Goal: Task Accomplishment & Management: Check status

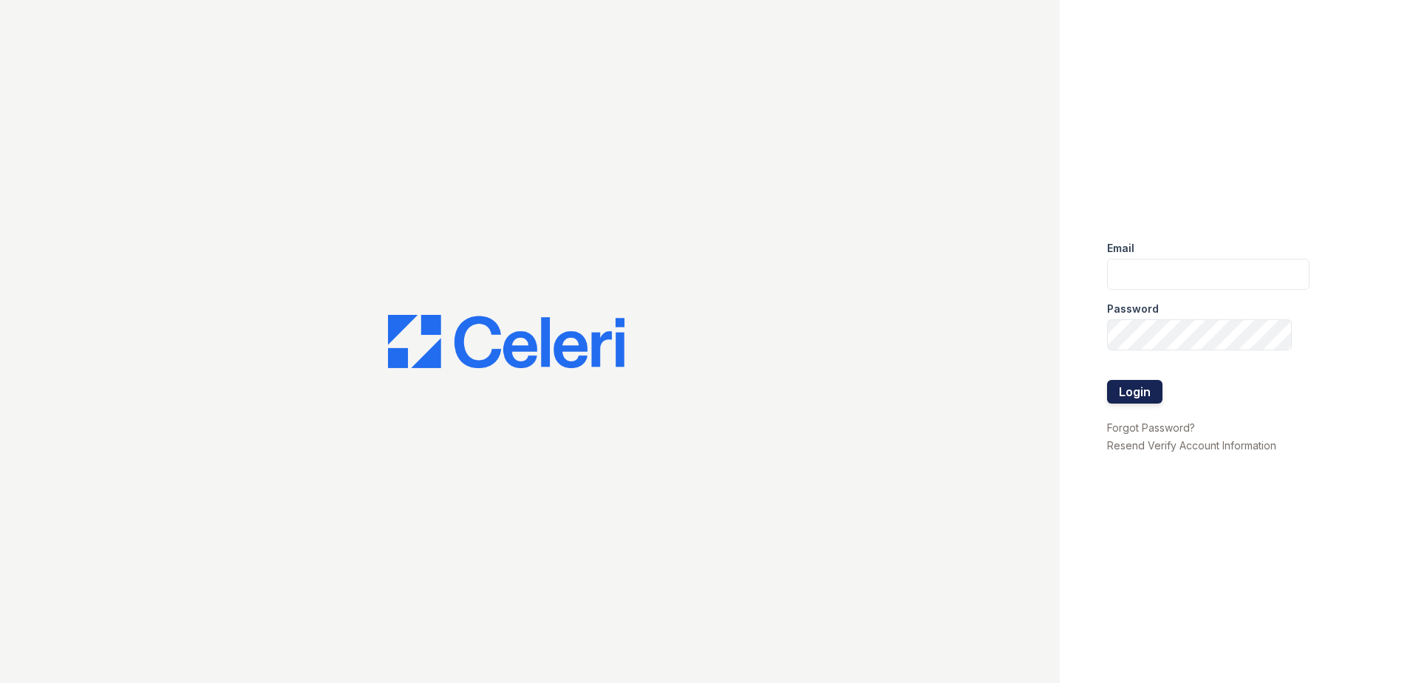
type input "vtorres@trinity-pm.com"
click at [1145, 392] on button "Login" at bounding box center [1134, 392] width 55 height 24
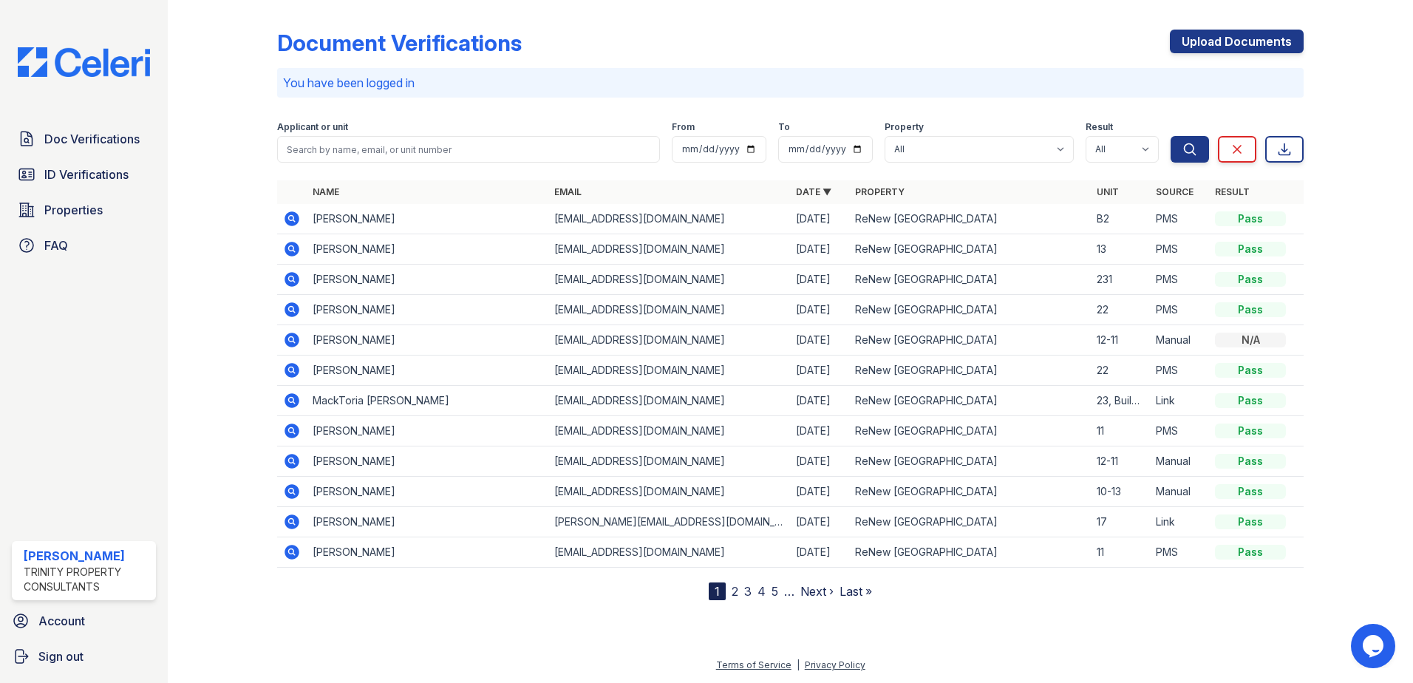
click at [284, 270] on icon at bounding box center [292, 279] width 18 height 18
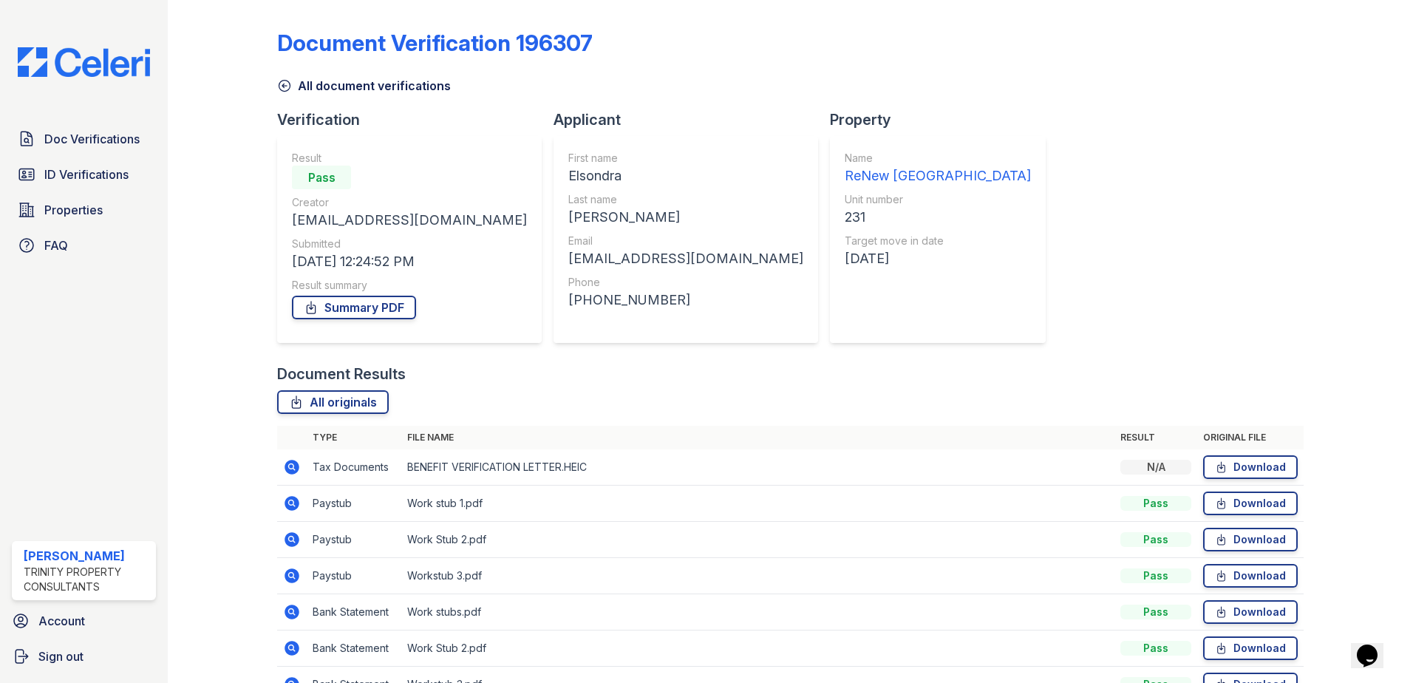
click at [290, 82] on icon at bounding box center [284, 85] width 15 height 15
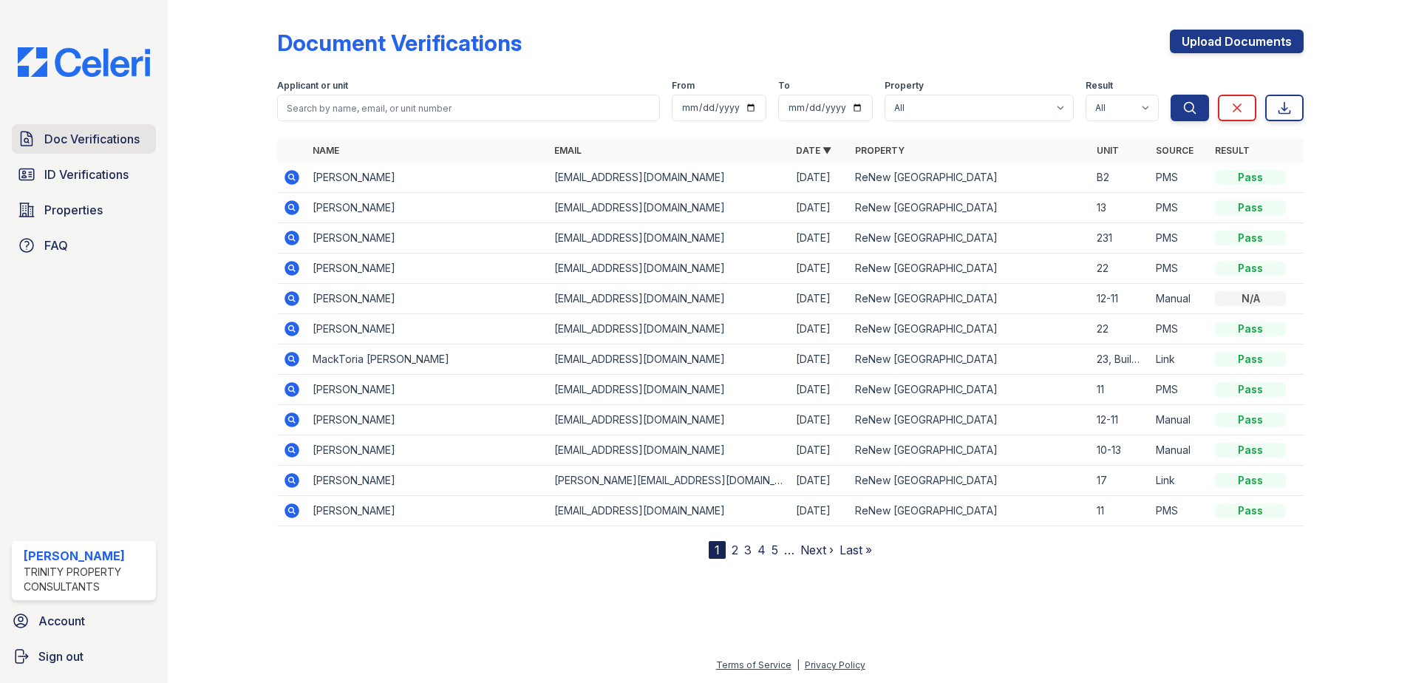
click at [83, 131] on span "Doc Verifications" at bounding box center [91, 139] width 95 height 18
click at [290, 177] on icon at bounding box center [291, 176] width 4 height 4
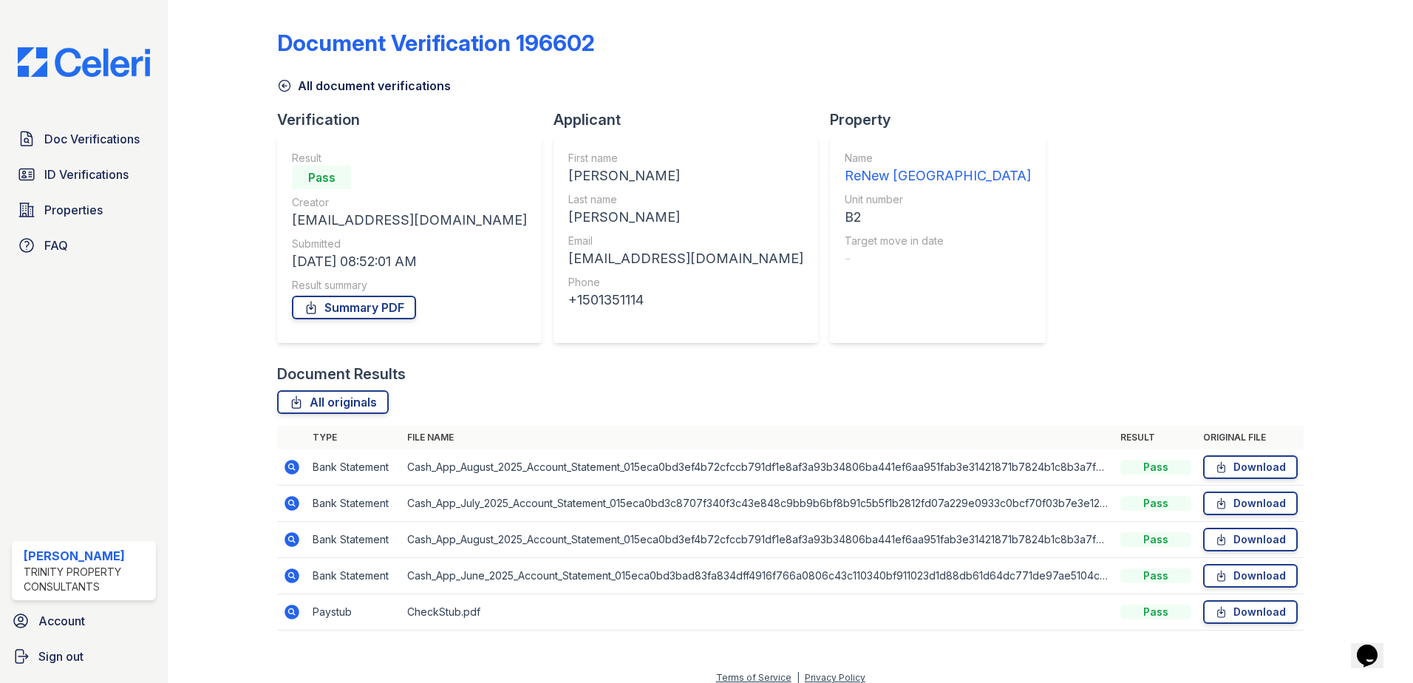
click at [281, 84] on icon at bounding box center [284, 85] width 15 height 15
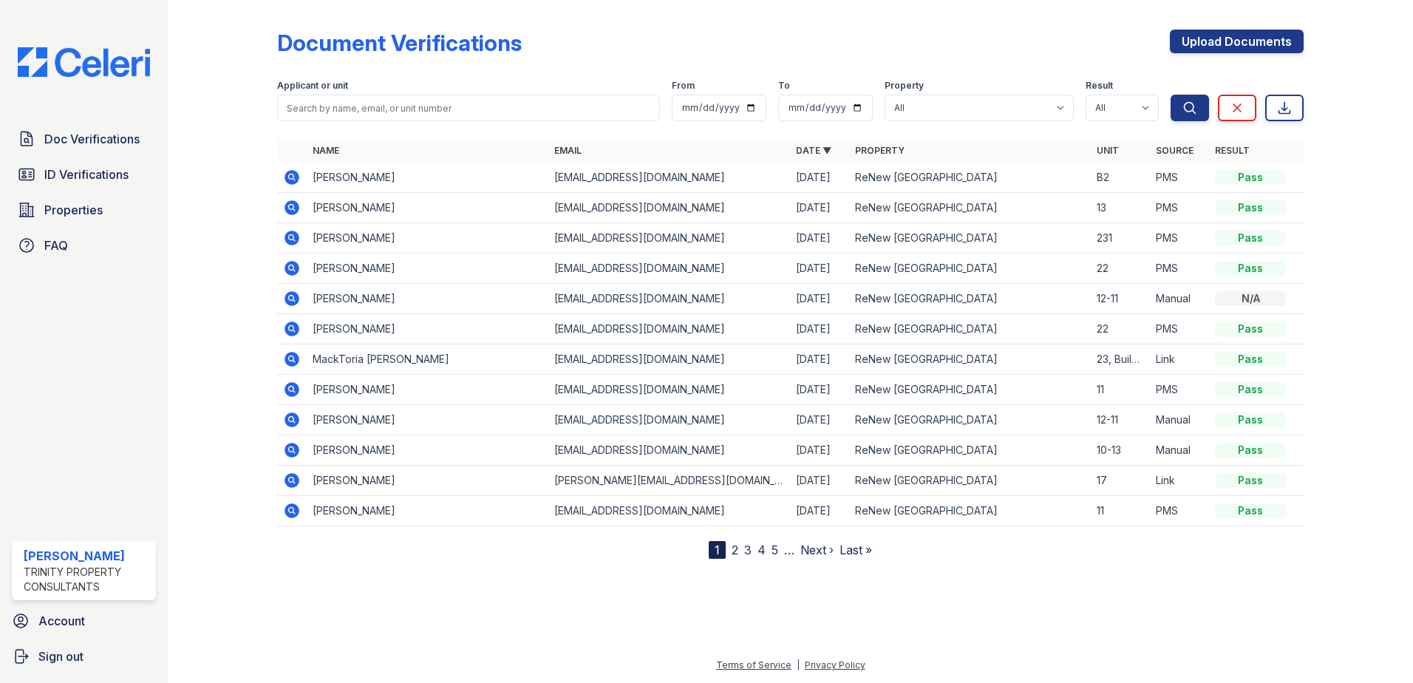
click at [290, 205] on icon at bounding box center [291, 207] width 4 height 4
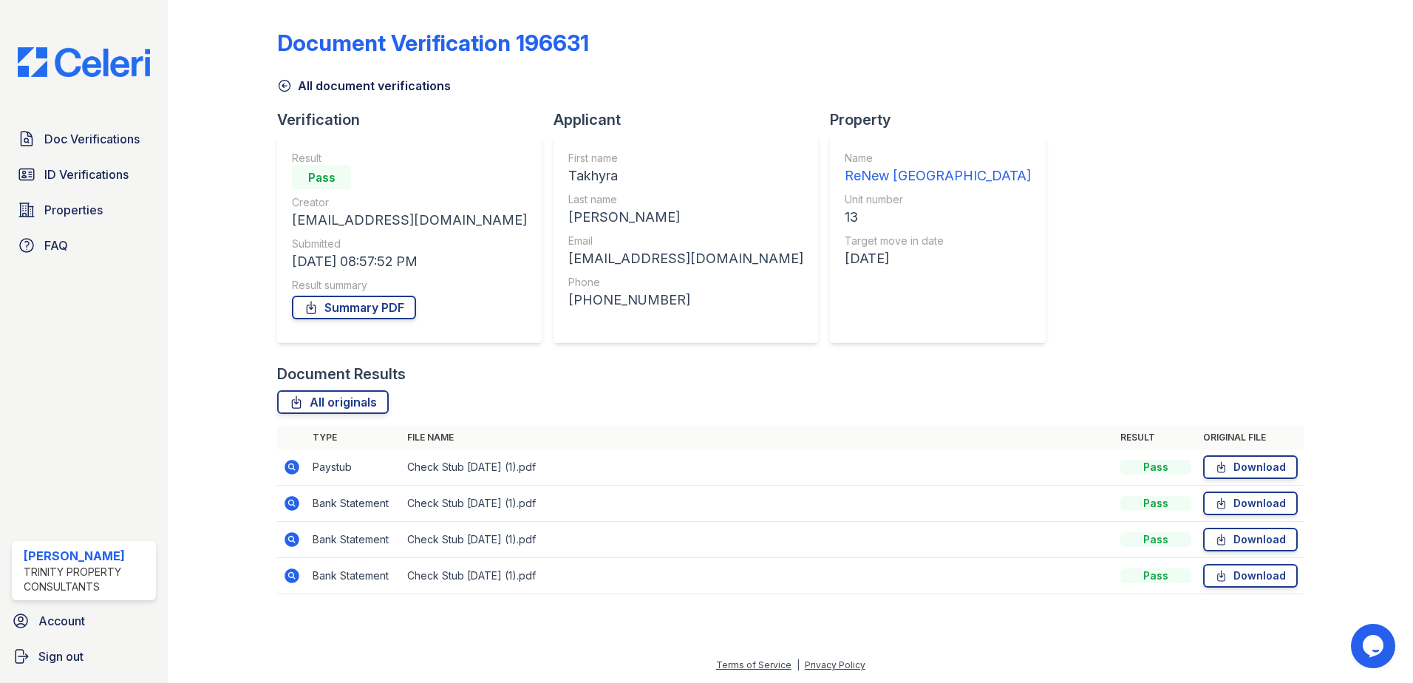
click at [287, 86] on icon at bounding box center [284, 86] width 11 height 11
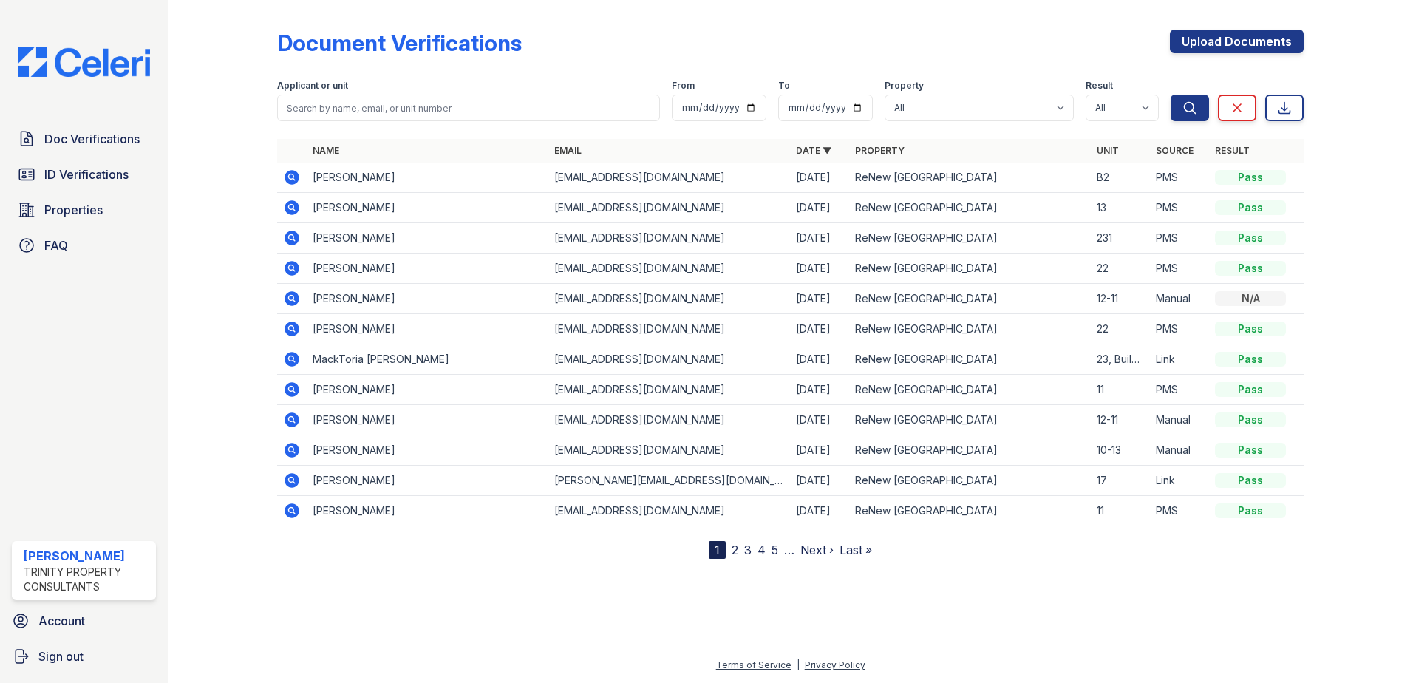
click at [290, 236] on icon at bounding box center [291, 237] width 4 height 4
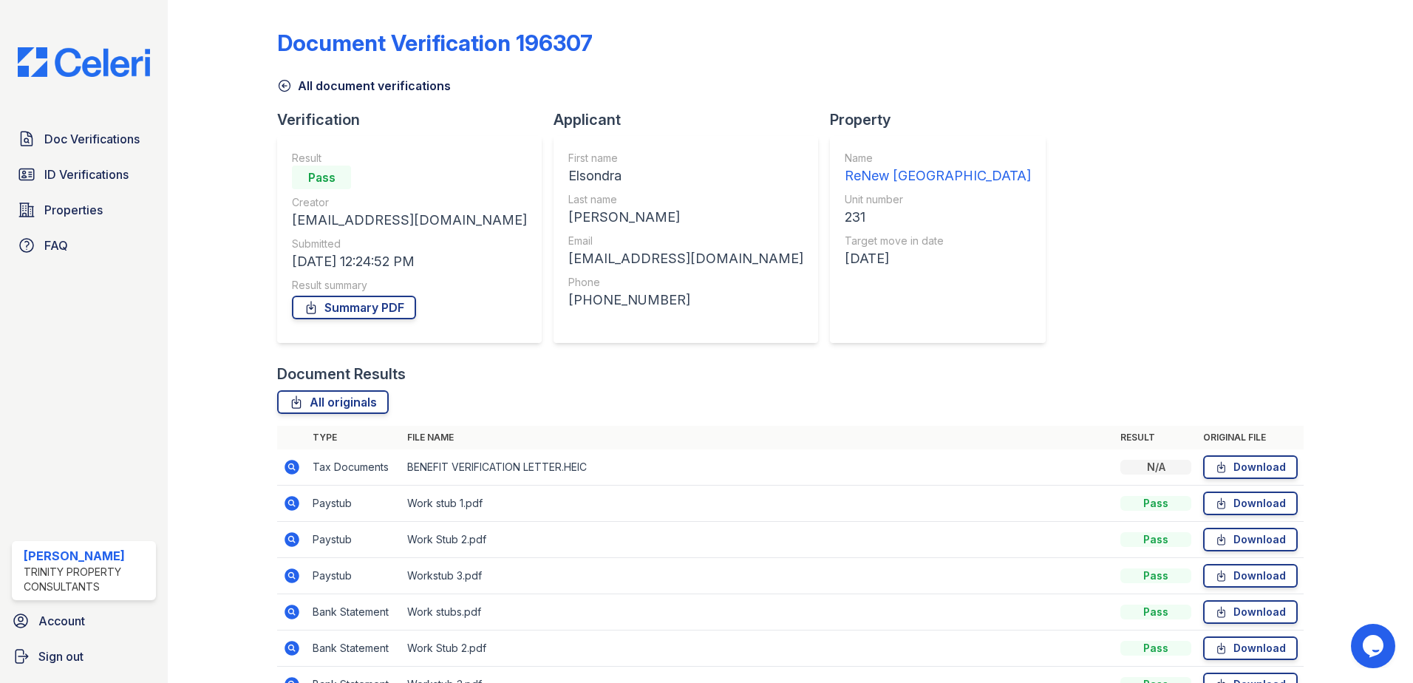
click at [284, 85] on icon at bounding box center [284, 85] width 15 height 15
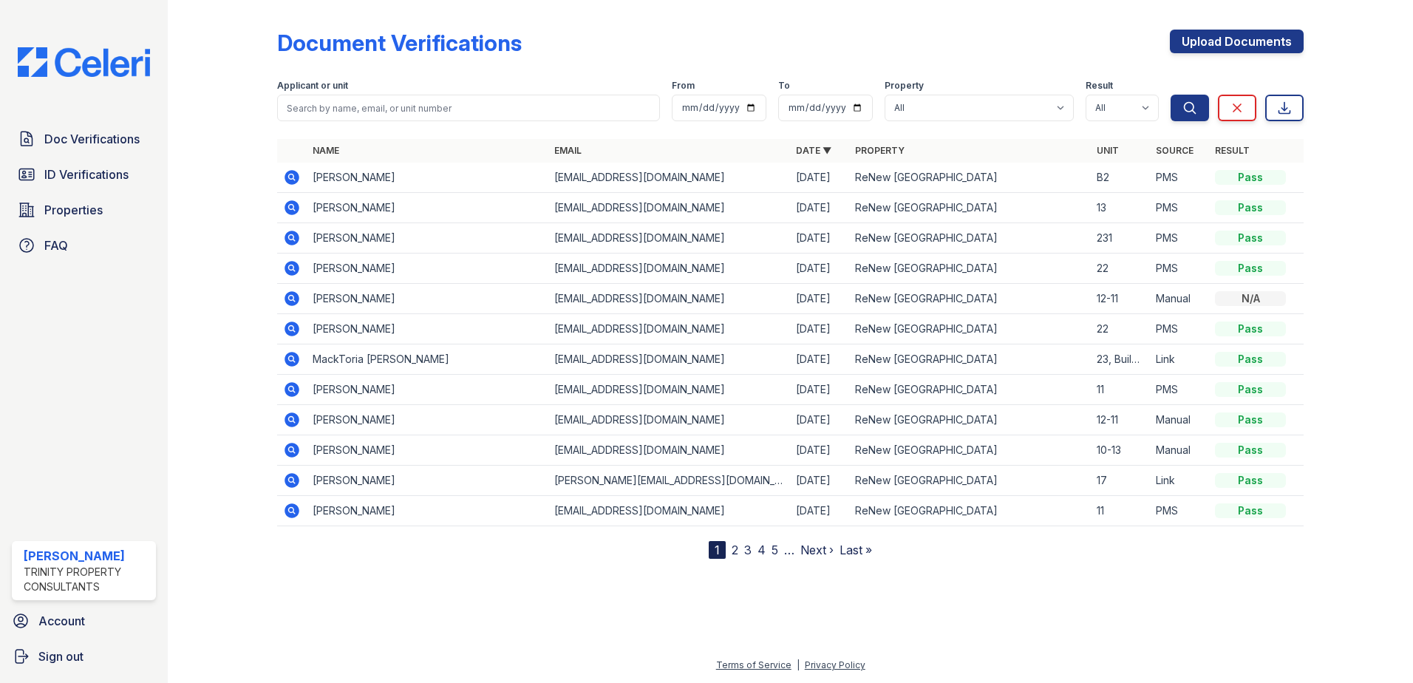
click at [292, 268] on icon at bounding box center [291, 267] width 4 height 4
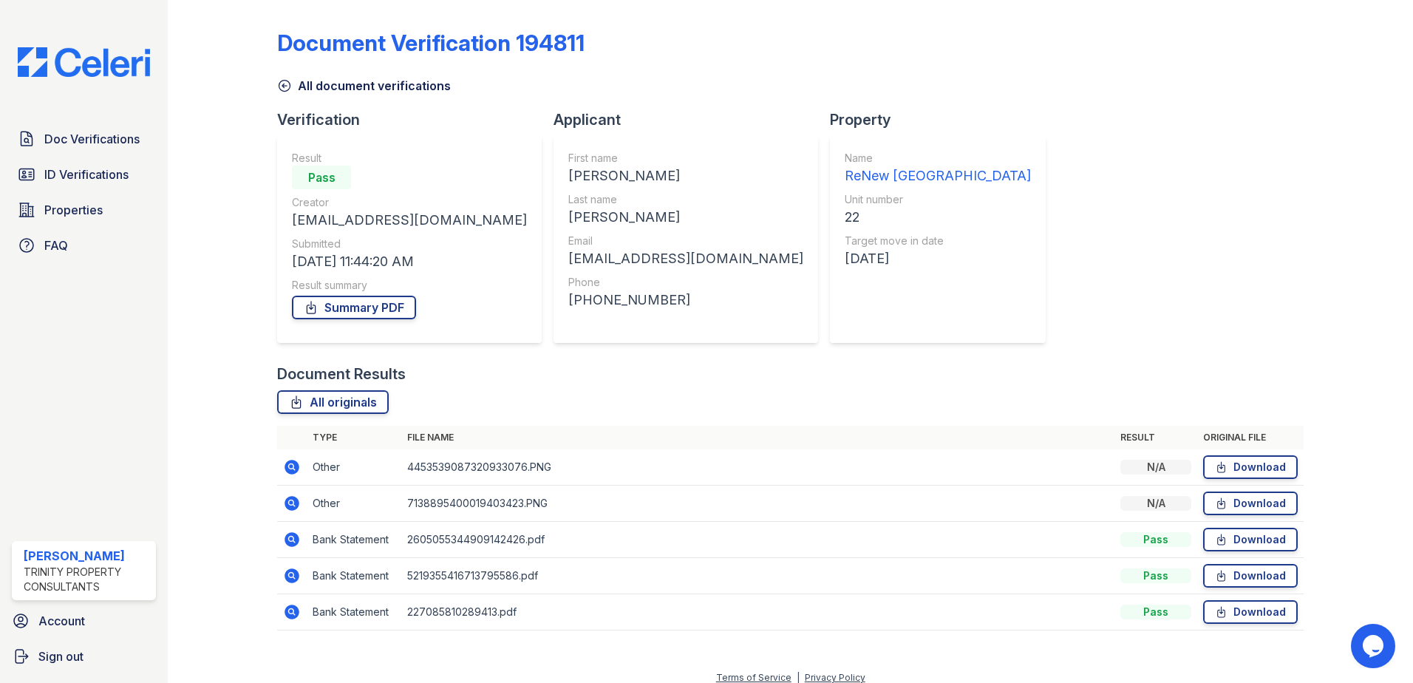
click at [283, 464] on icon at bounding box center [292, 467] width 18 height 18
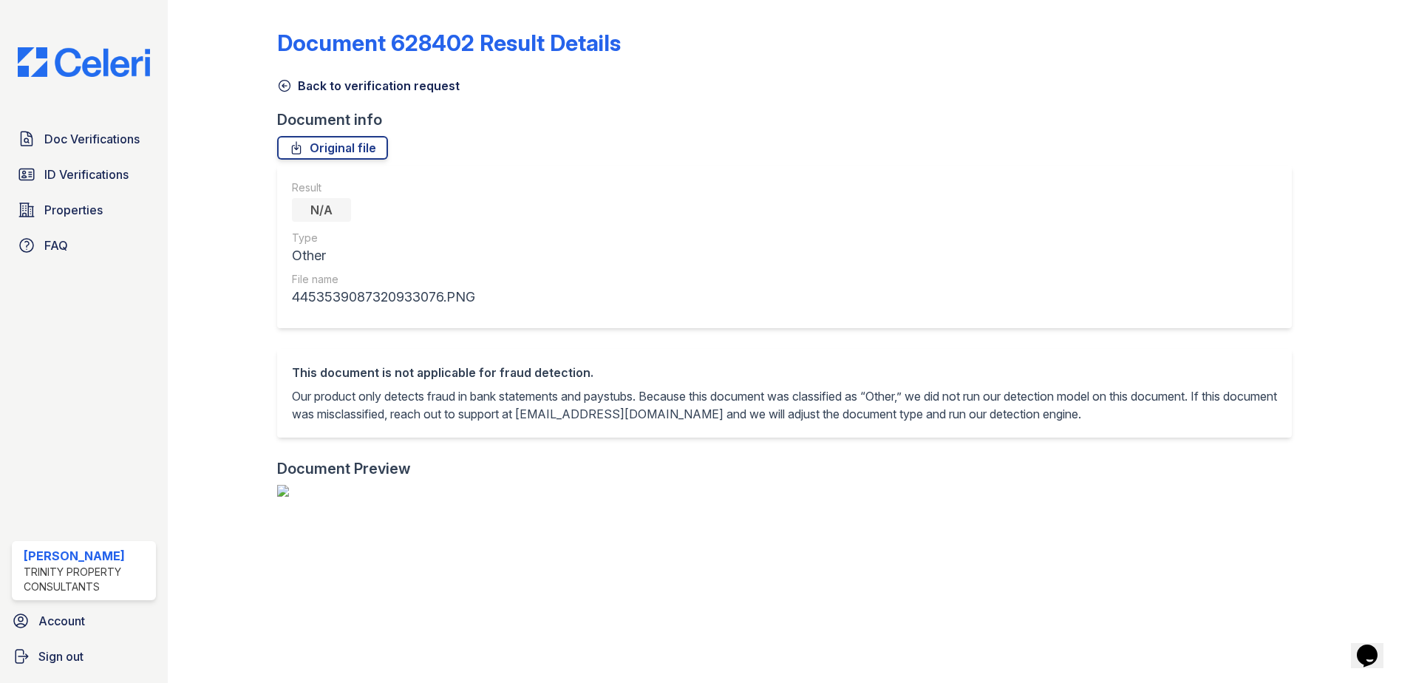
click at [282, 84] on icon at bounding box center [284, 85] width 15 height 15
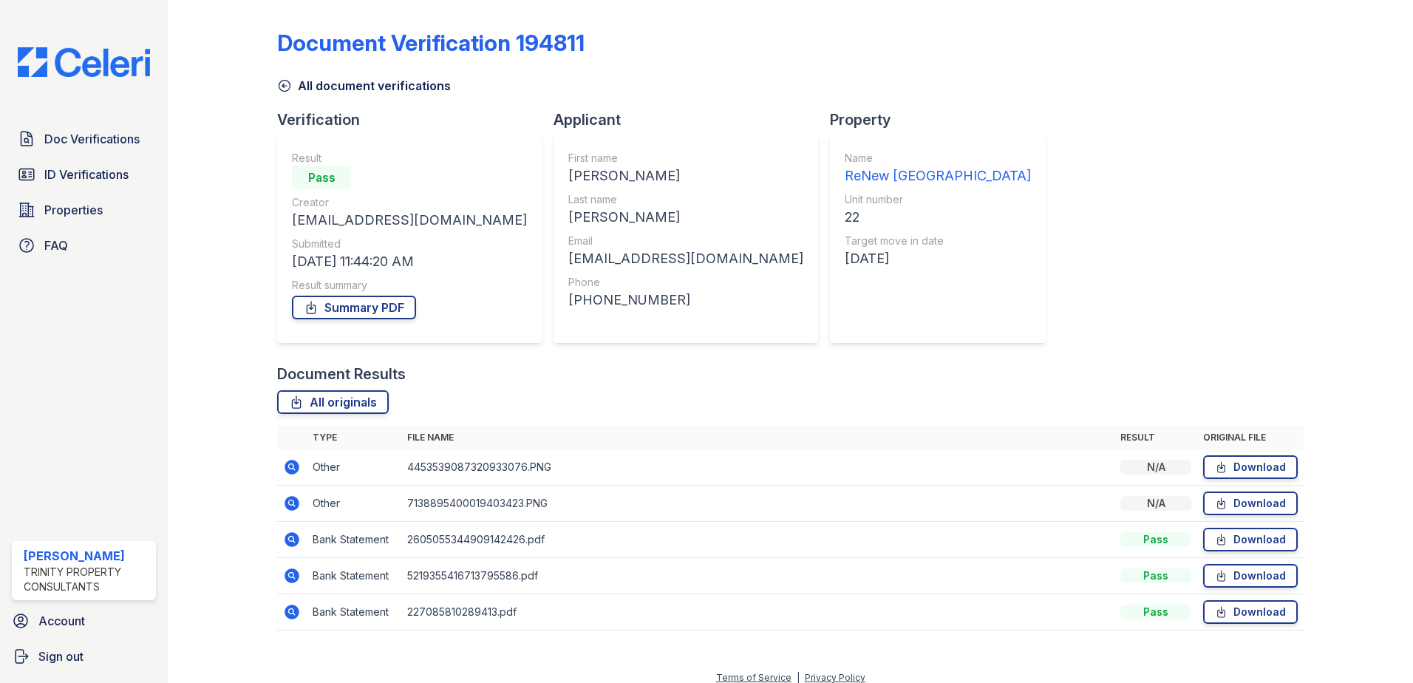
click at [293, 499] on icon at bounding box center [291, 503] width 15 height 15
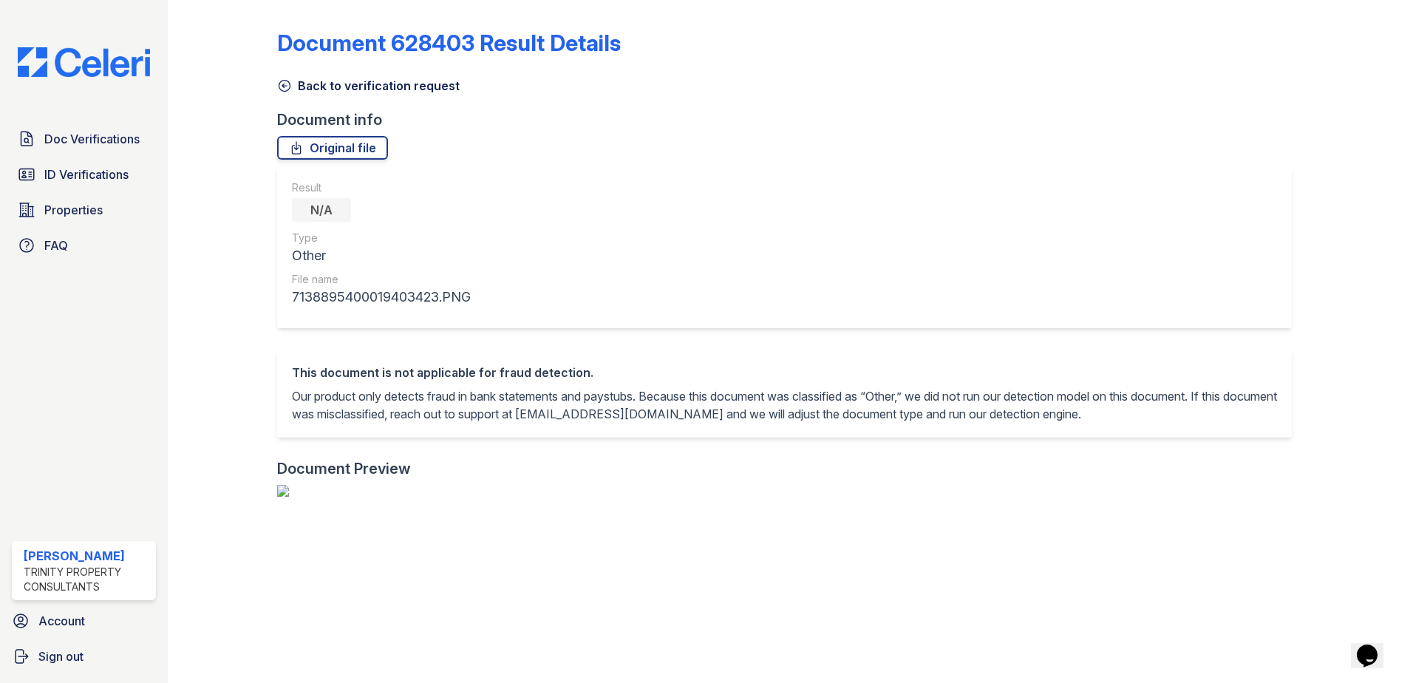
click at [288, 88] on icon at bounding box center [284, 85] width 15 height 15
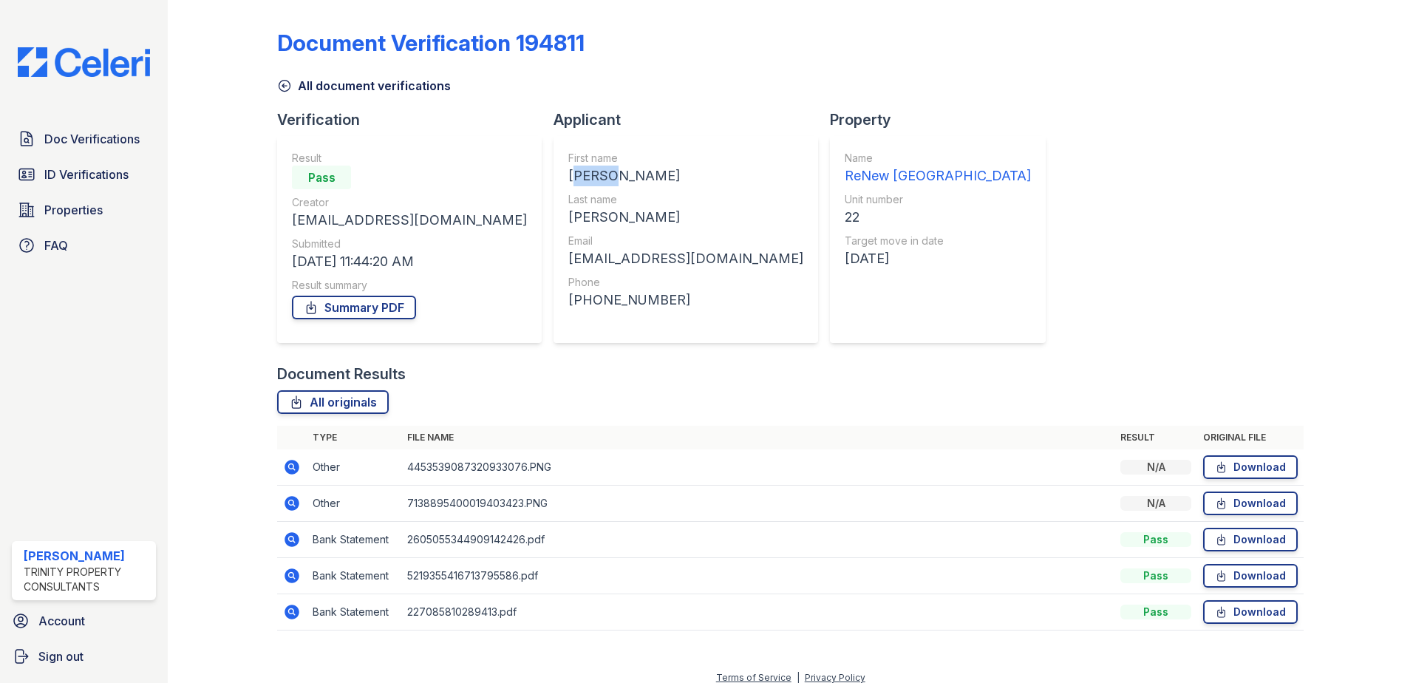
drag, startPoint x: 484, startPoint y: 180, endPoint x: 550, endPoint y: 180, distance: 65.8
click at [553, 180] on div "First name Diana Last name Townsend Email dianatowns77@gmail.com Phone +1501940…" at bounding box center [685, 239] width 265 height 207
copy div "Diana"
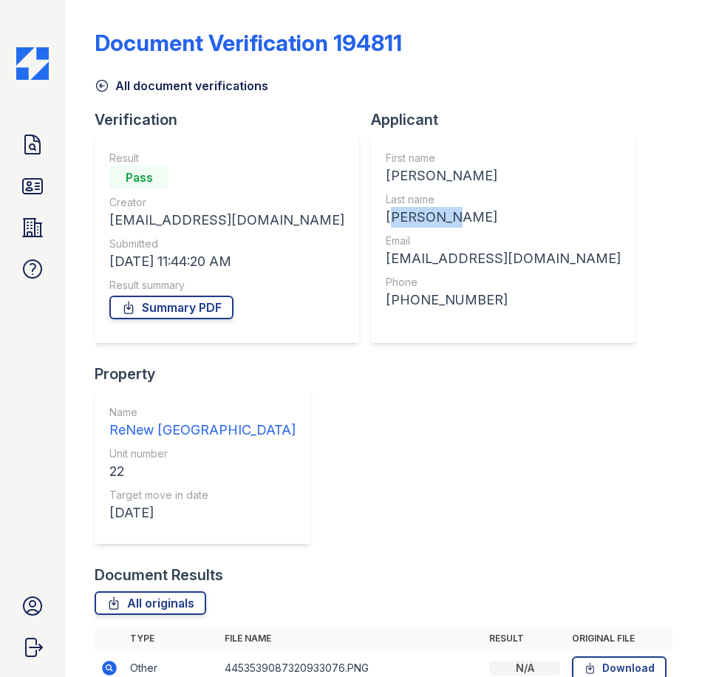
drag, startPoint x: 388, startPoint y: 214, endPoint x: 307, endPoint y: 211, distance: 81.4
click at [371, 211] on div "First name Diana Last name Townsend Email dianatowns77@gmail.com Phone +1501940…" at bounding box center [503, 239] width 265 height 207
copy div "Townsend"
click at [100, 80] on icon at bounding box center [102, 85] width 15 height 15
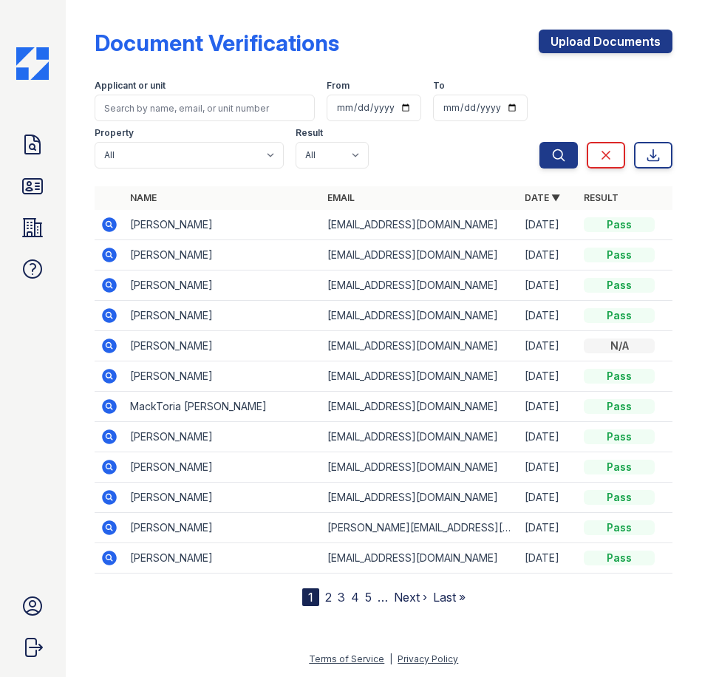
click at [114, 348] on icon at bounding box center [110, 345] width 15 height 15
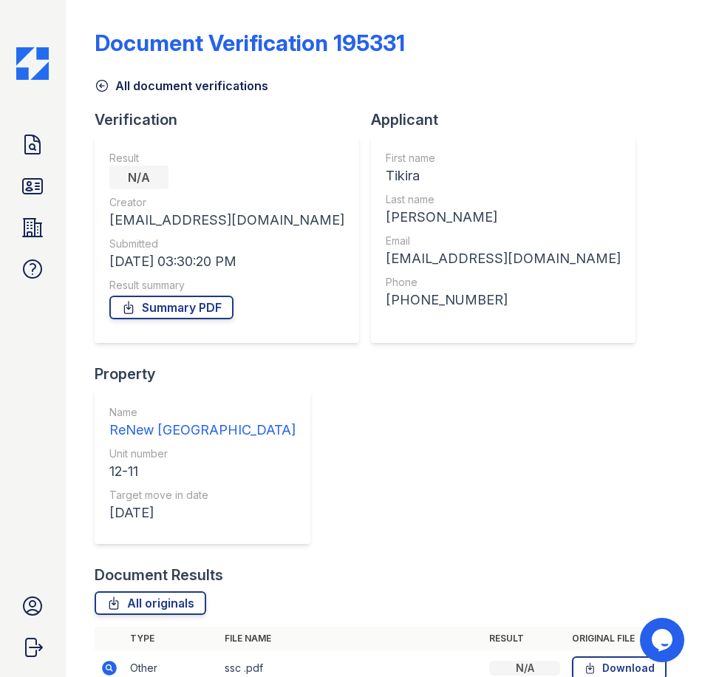
click at [95, 79] on icon at bounding box center [102, 85] width 15 height 15
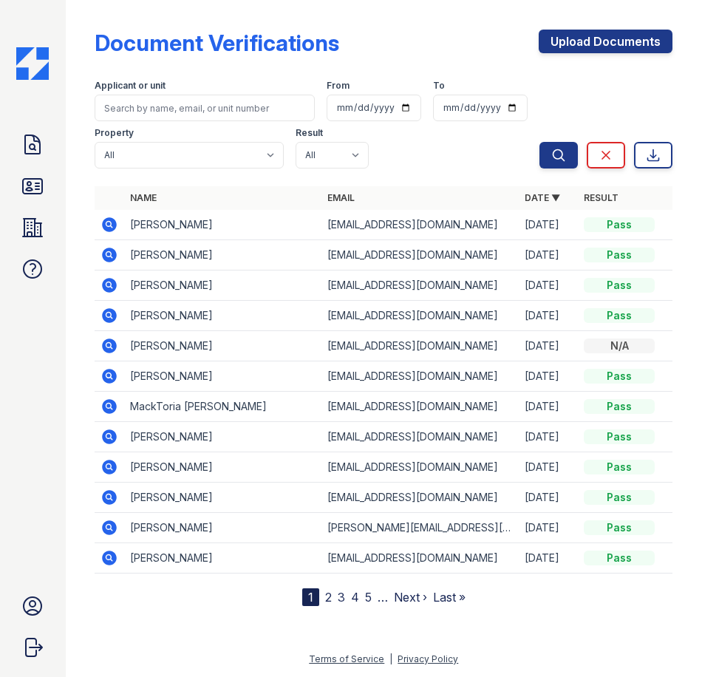
click at [109, 372] on icon at bounding box center [109, 376] width 18 height 18
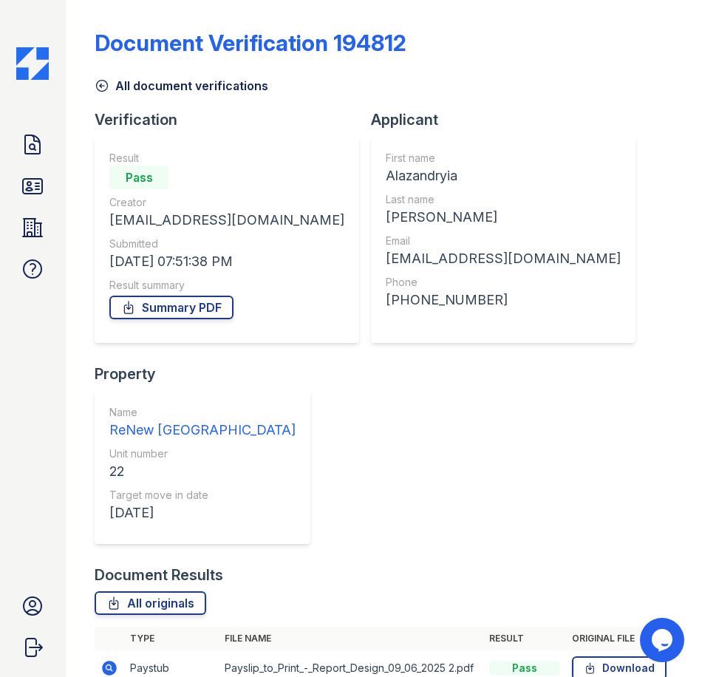
click at [100, 87] on icon at bounding box center [102, 85] width 15 height 15
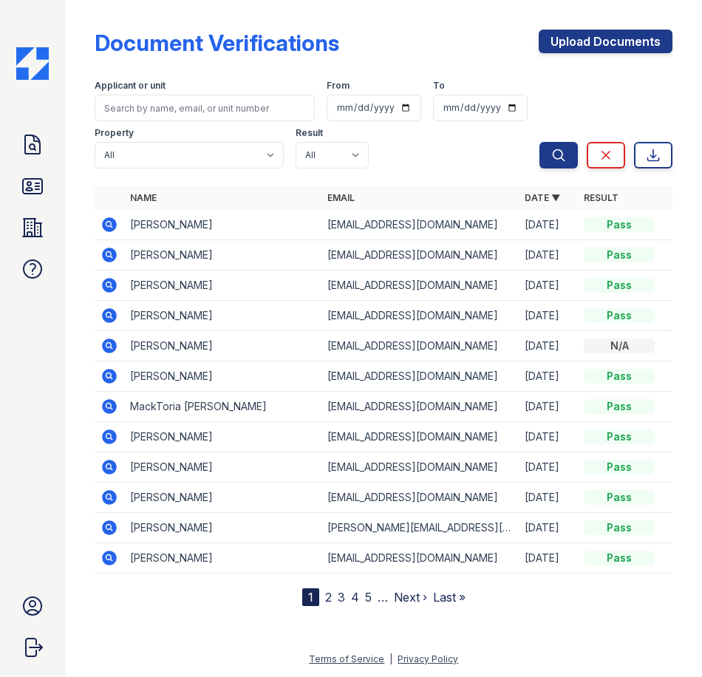
click at [108, 405] on icon at bounding box center [109, 405] width 4 height 4
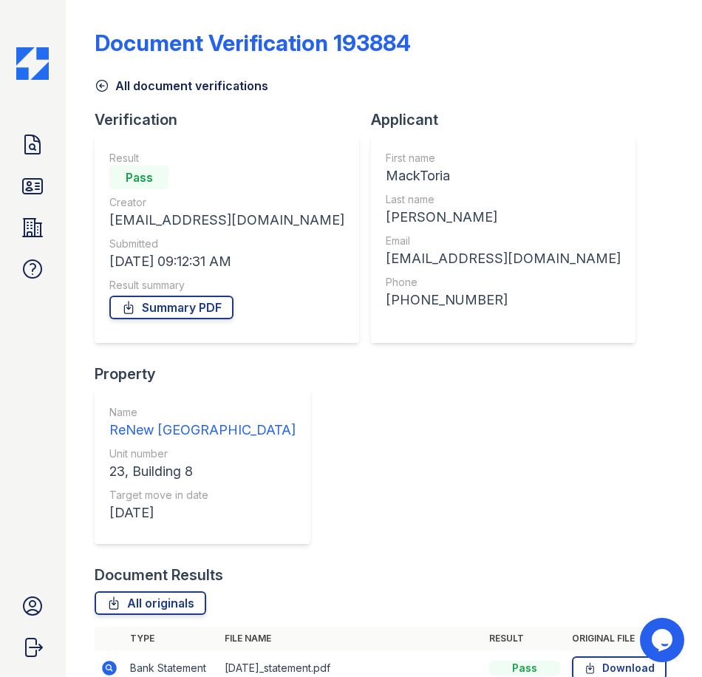
click at [101, 83] on icon at bounding box center [102, 85] width 15 height 15
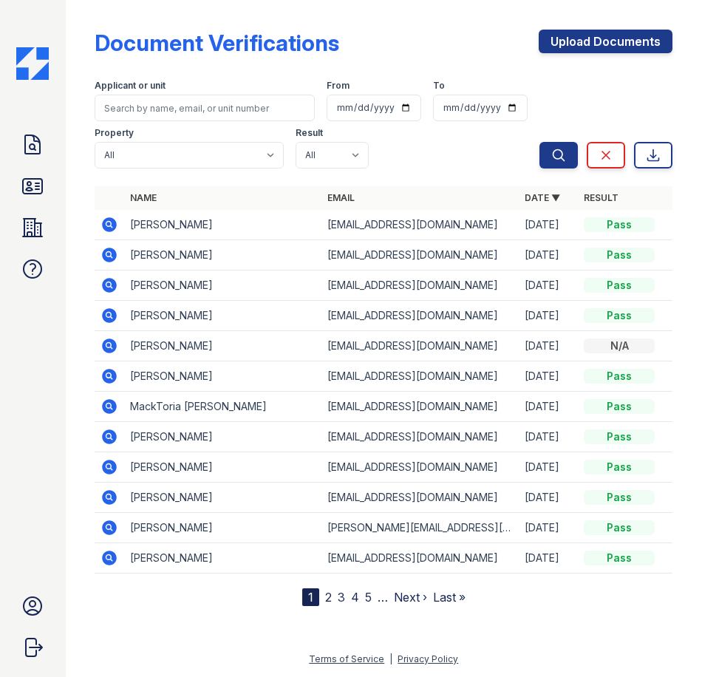
click at [112, 435] on icon at bounding box center [110, 436] width 15 height 15
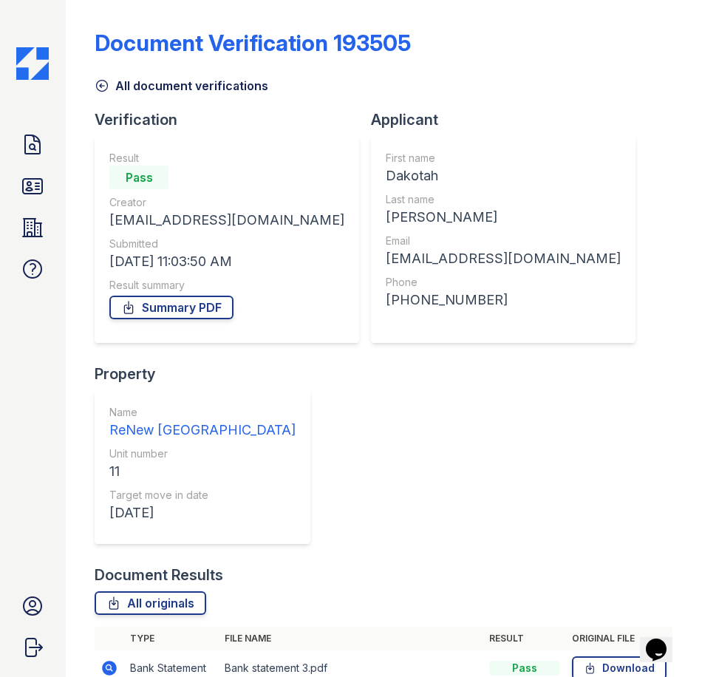
click at [102, 87] on icon at bounding box center [102, 86] width 11 height 11
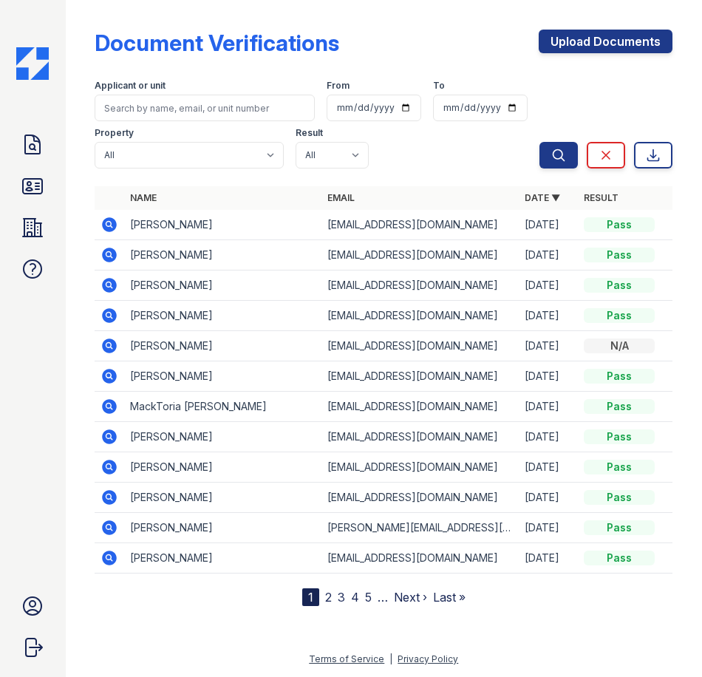
click at [109, 433] on icon at bounding box center [109, 437] width 18 height 18
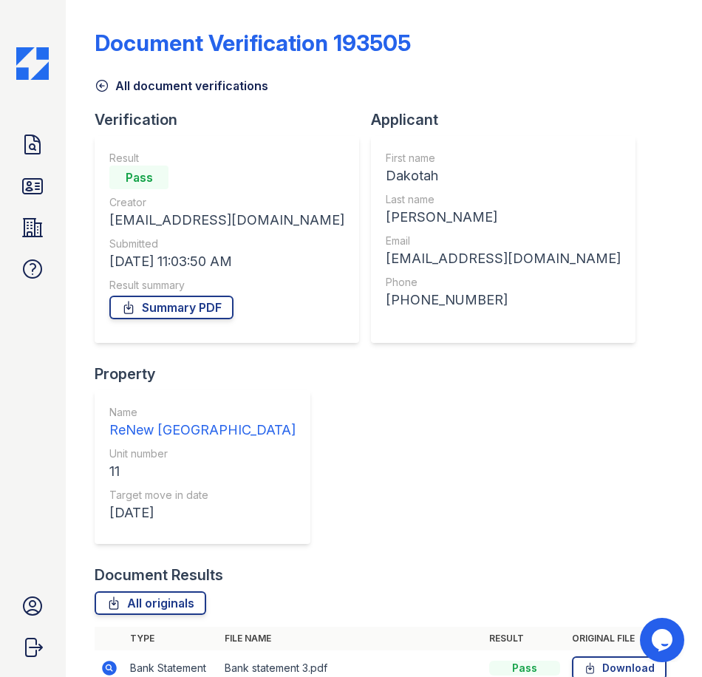
click at [103, 85] on icon at bounding box center [102, 85] width 15 height 15
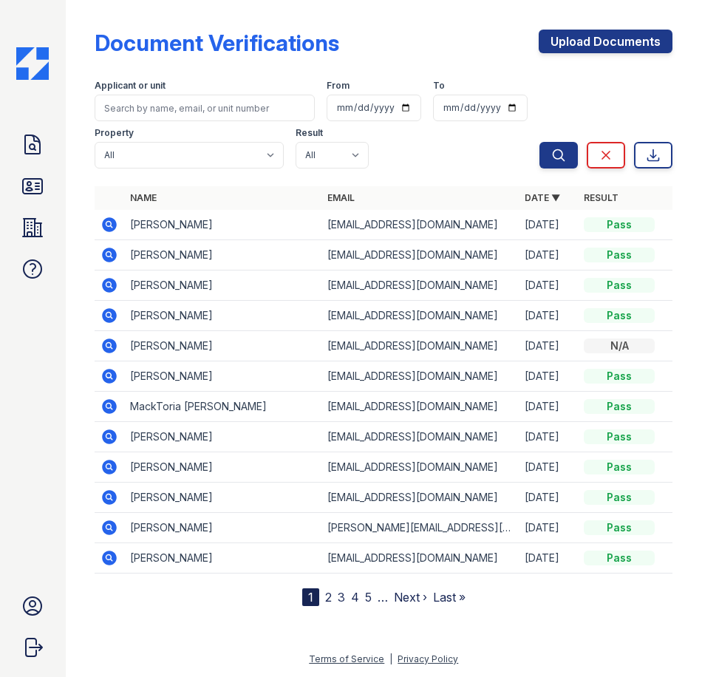
click at [110, 493] on icon at bounding box center [110, 497] width 15 height 15
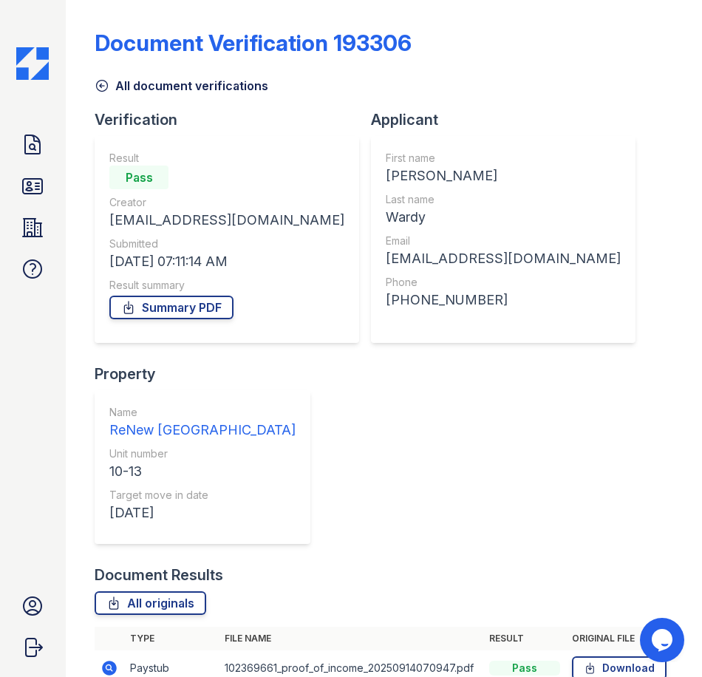
click at [106, 85] on icon at bounding box center [102, 85] width 15 height 15
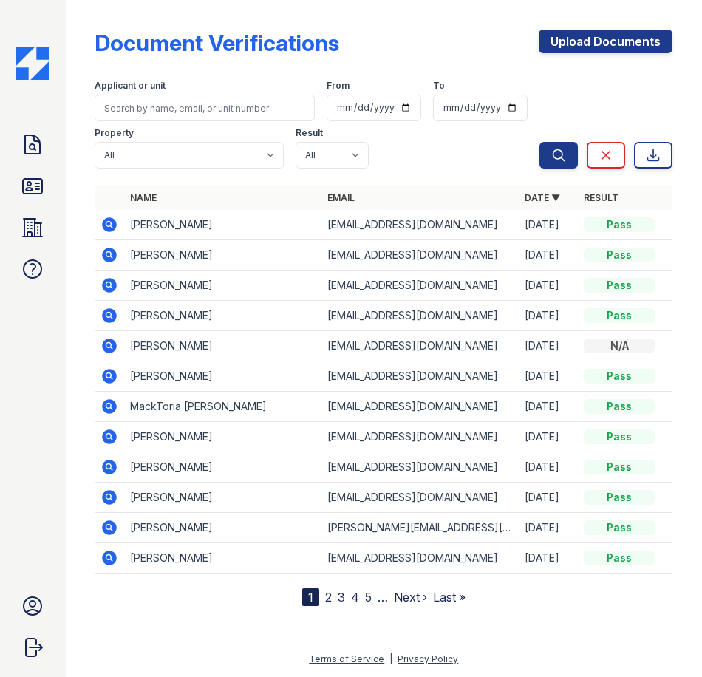
click at [108, 528] on icon at bounding box center [109, 527] width 4 height 4
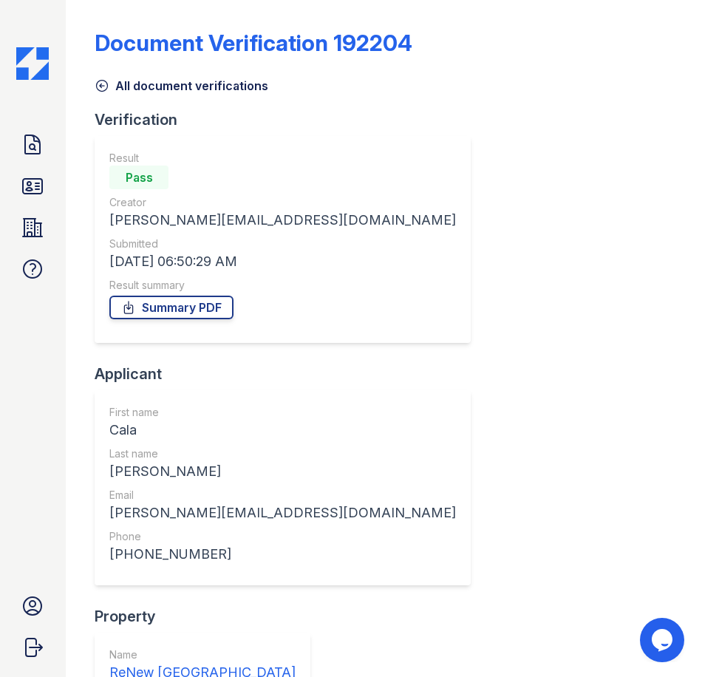
click at [103, 88] on icon at bounding box center [102, 85] width 15 height 15
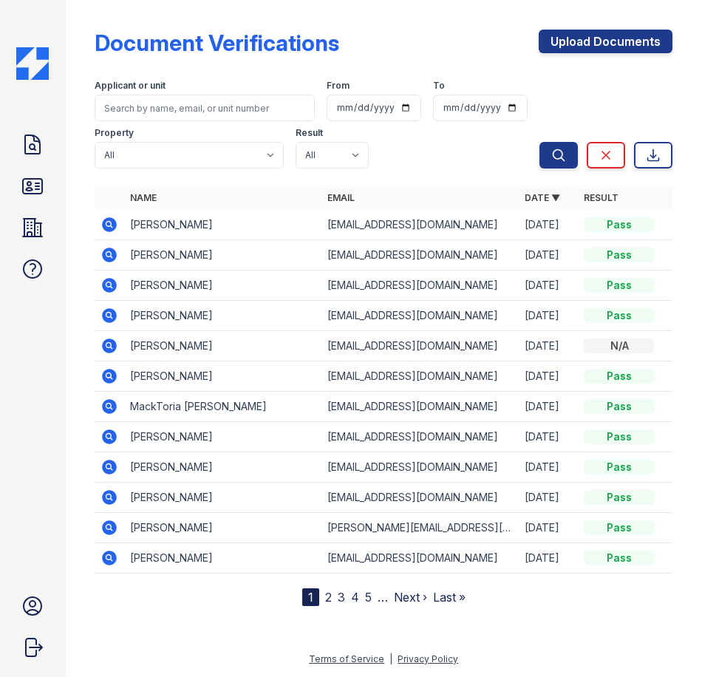
click at [108, 342] on icon at bounding box center [109, 346] width 18 height 18
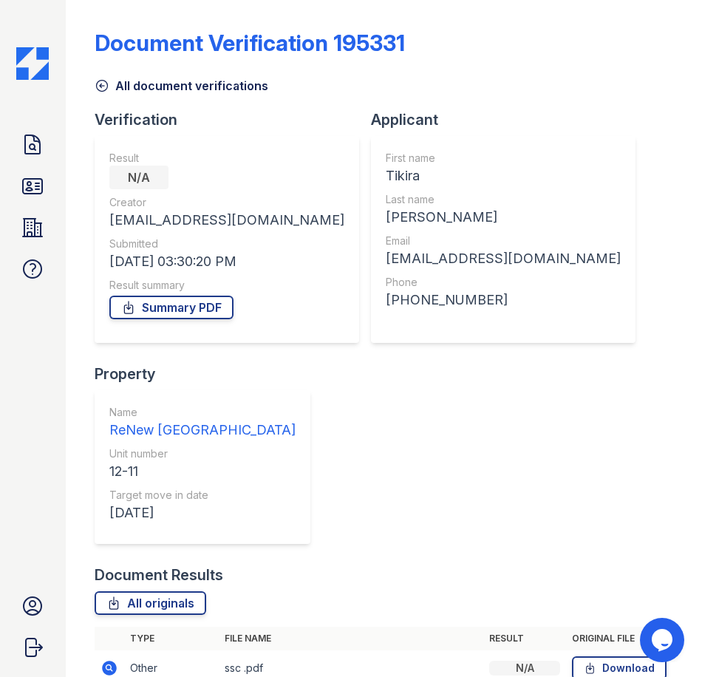
drag, startPoint x: 425, startPoint y: 37, endPoint x: 96, endPoint y: 34, distance: 328.9
click at [96, 34] on div "Document Verification 195331" at bounding box center [384, 49] width 578 height 38
copy div "Document Verification 195331"
